Goal: Register for event/course

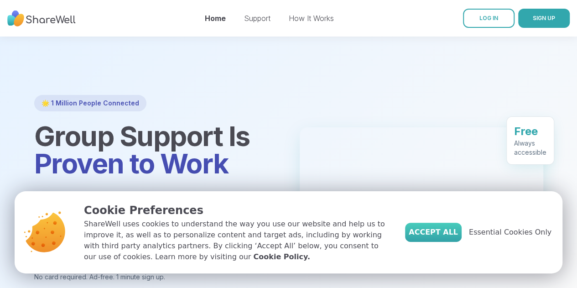
click at [456, 230] on span "Accept All" at bounding box center [432, 232] width 49 height 11
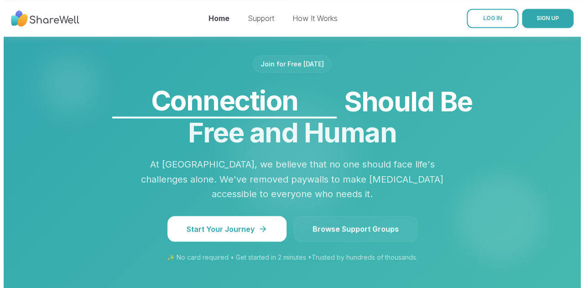
scroll to position [811, 0]
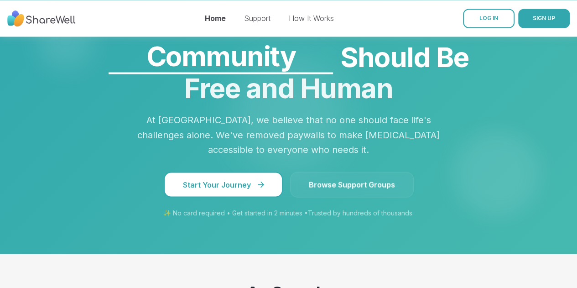
click at [250, 171] on button "Start Your Journey" at bounding box center [223, 184] width 119 height 26
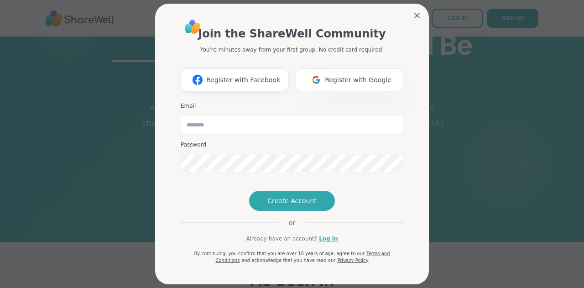
click at [367, 78] on span "Register with Google" at bounding box center [358, 80] width 67 height 10
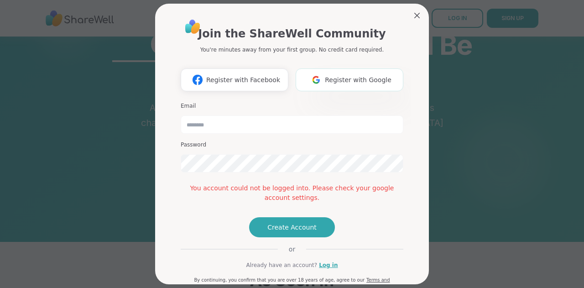
click at [341, 86] on button "Register with Google" at bounding box center [349, 79] width 108 height 23
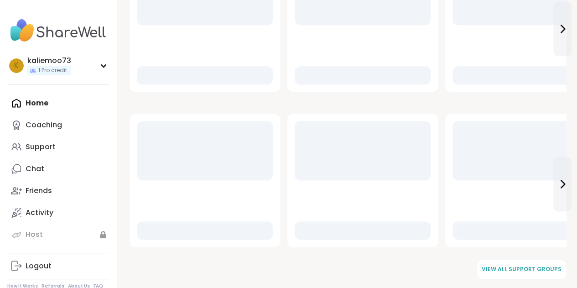
scroll to position [471, 0]
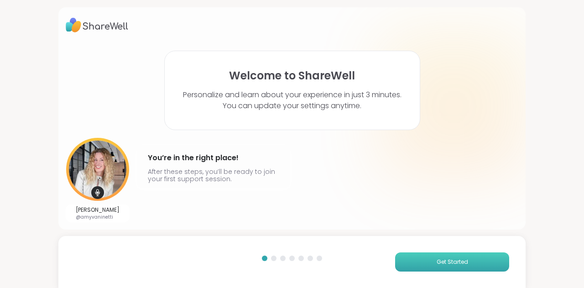
click at [450, 255] on button "Get Started" at bounding box center [452, 261] width 114 height 19
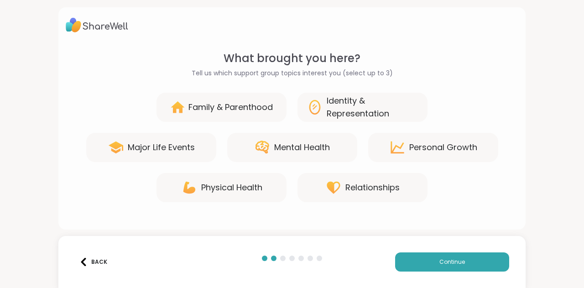
click at [176, 149] on div "Major Life Events" at bounding box center [161, 147] width 67 height 13
click at [345, 147] on div "Mental Health" at bounding box center [292, 147] width 130 height 29
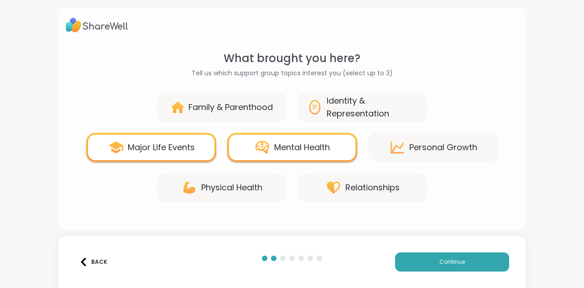
click at [369, 115] on div "Identity & Representation" at bounding box center [372, 107] width 92 height 26
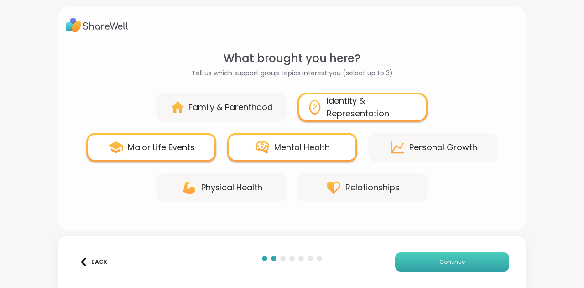
click at [417, 259] on button "Continue" at bounding box center [452, 261] width 114 height 19
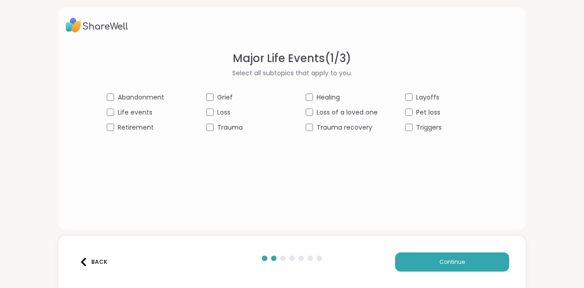
click at [113, 115] on div "Life events" at bounding box center [143, 113] width 72 height 10
click at [462, 263] on button "Continue" at bounding box center [452, 261] width 114 height 19
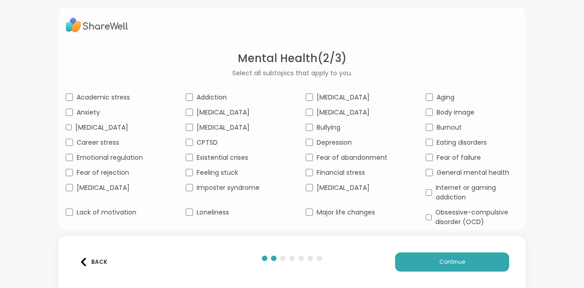
click at [75, 109] on div "Anxiety" at bounding box center [112, 113] width 93 height 10
click at [196, 111] on span "[MEDICAL_DATA]" at bounding box center [222, 113] width 53 height 10
click at [186, 192] on div "Imposter syndrome" at bounding box center [232, 188] width 93 height 10
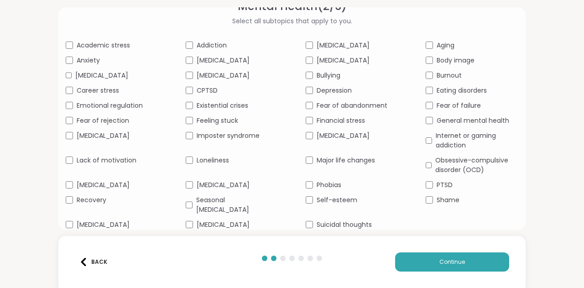
scroll to position [61, 0]
click at [72, 164] on div "Lack of motivation" at bounding box center [112, 160] width 93 height 10
click at [436, 56] on span "Body image" at bounding box center [455, 61] width 38 height 10
click at [429, 263] on button "Continue" at bounding box center [452, 261] width 114 height 19
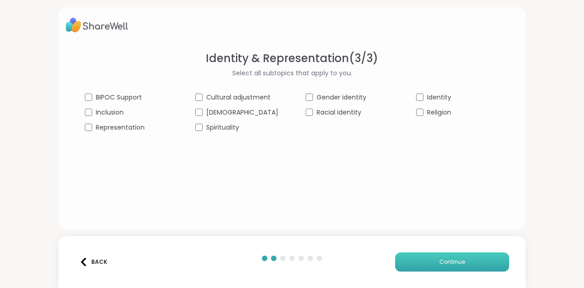
click at [449, 264] on span "Continue" at bounding box center [452, 262] width 26 height 8
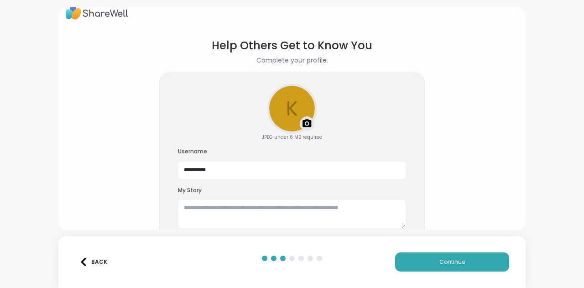
scroll to position [28, 0]
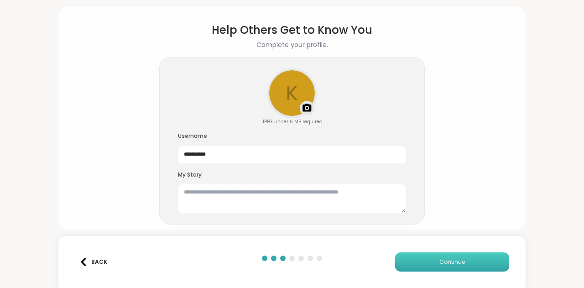
click at [444, 263] on span "Continue" at bounding box center [452, 262] width 26 height 8
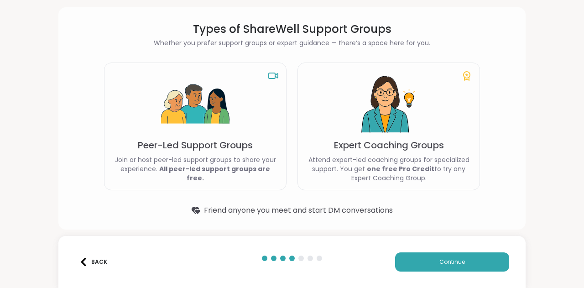
click at [189, 174] on b "All peer-led support groups are free." at bounding box center [214, 173] width 111 height 18
click at [442, 266] on button "Continue" at bounding box center [452, 261] width 114 height 19
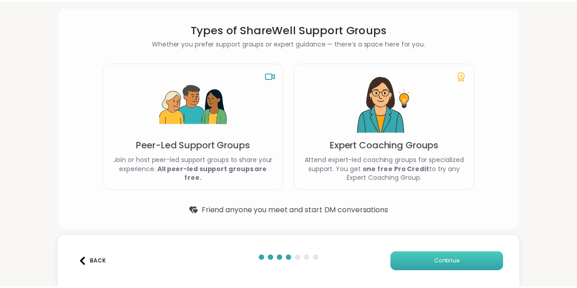
scroll to position [0, 0]
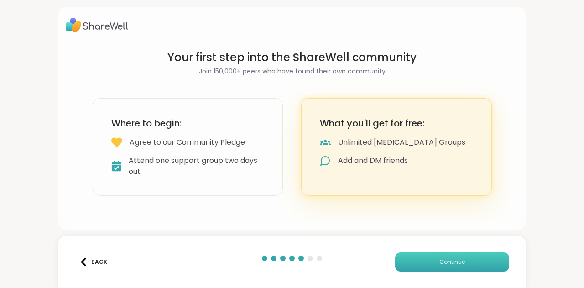
click at [442, 266] on button "Continue" at bounding box center [452, 261] width 114 height 19
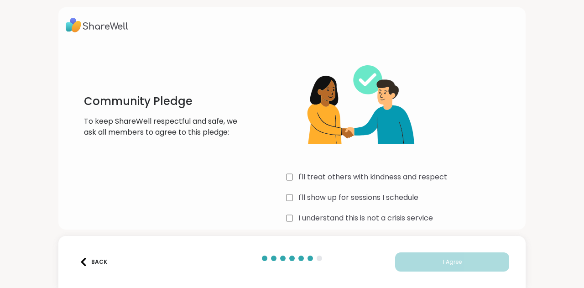
click at [290, 199] on div "I'll show up for sessions I schedule" at bounding box center [402, 197] width 232 height 11
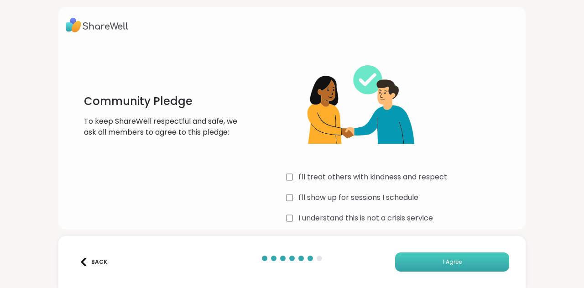
click at [406, 261] on button "I Agree" at bounding box center [452, 261] width 114 height 19
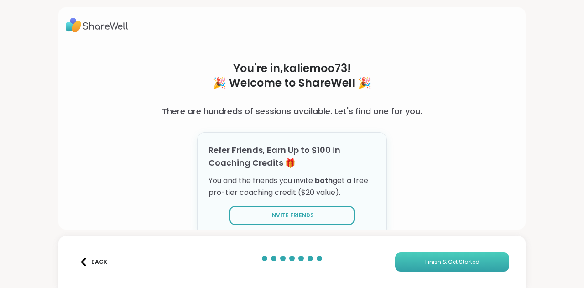
click at [406, 261] on button "Finish & Get Started" at bounding box center [452, 261] width 114 height 19
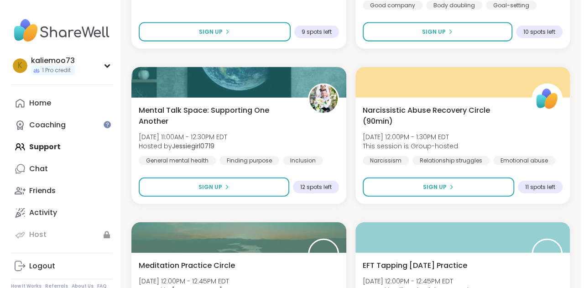
scroll to position [1039, 0]
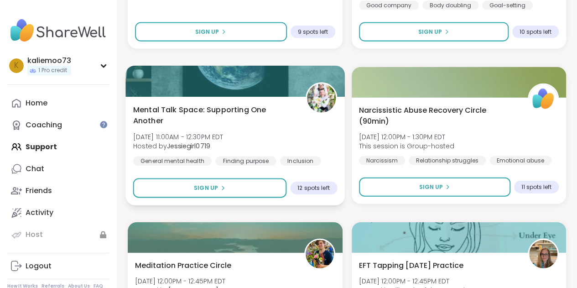
click at [311, 134] on div "Mental Talk Space: Supporting One Another [DATE] 11:00AM - 12:30PM EDT Hosted b…" at bounding box center [235, 135] width 204 height 62
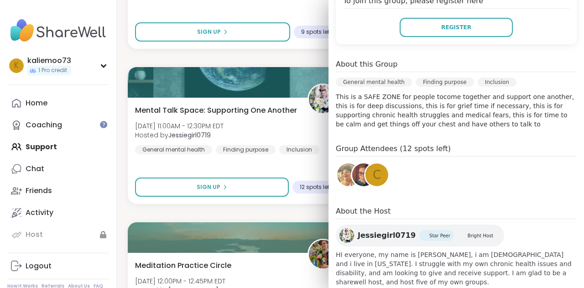
scroll to position [231, 0]
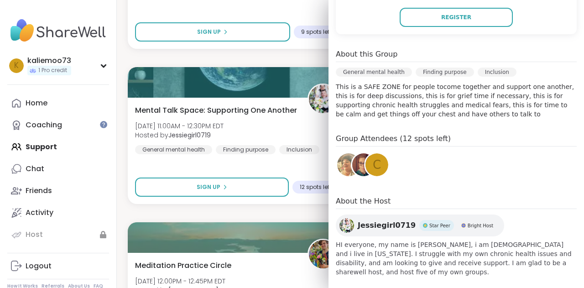
click at [365, 162] on div "C" at bounding box center [376, 164] width 23 height 23
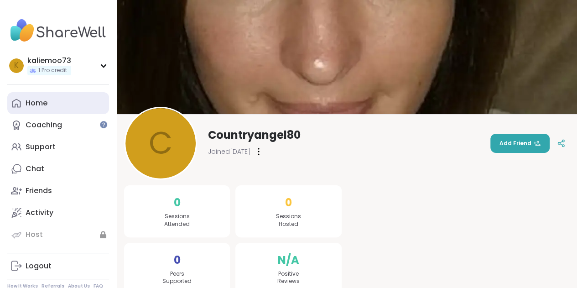
click at [57, 101] on link "Home" at bounding box center [58, 103] width 102 height 22
